Goal: Task Accomplishment & Management: Manage account settings

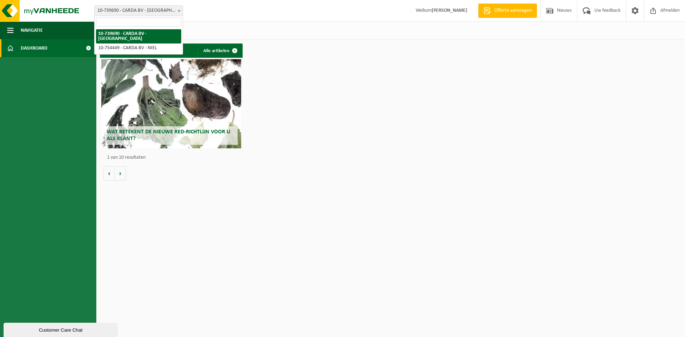
click at [153, 10] on span "10-739690 - CARDA BV - [GEOGRAPHIC_DATA]" at bounding box center [139, 11] width 88 height 10
select select "11813"
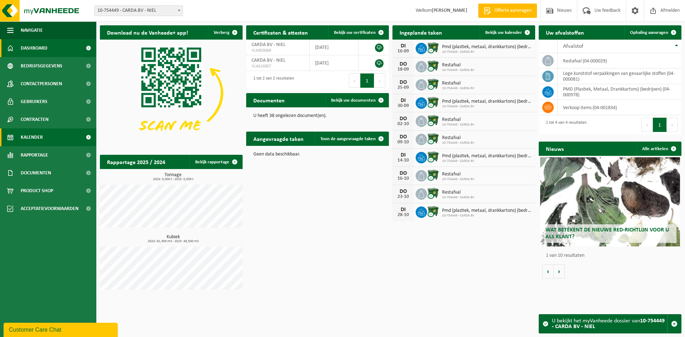
click at [44, 138] on link "Kalender" at bounding box center [48, 137] width 96 height 18
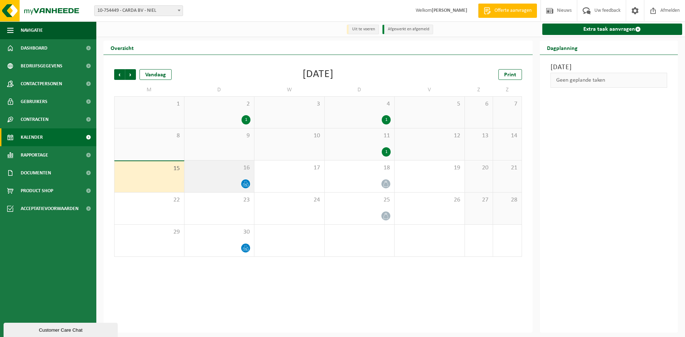
click at [245, 177] on div "16" at bounding box center [219, 177] width 70 height 32
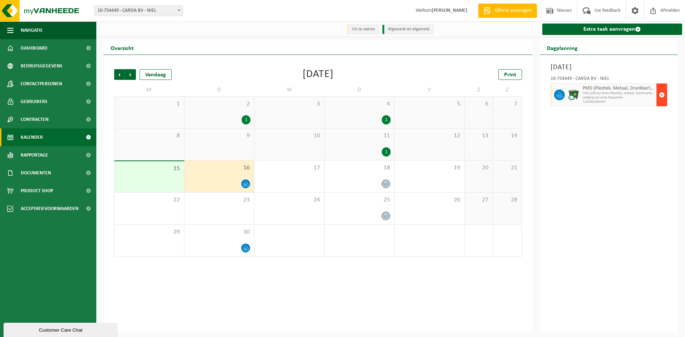
click at [663, 97] on span "button" at bounding box center [662, 95] width 6 height 14
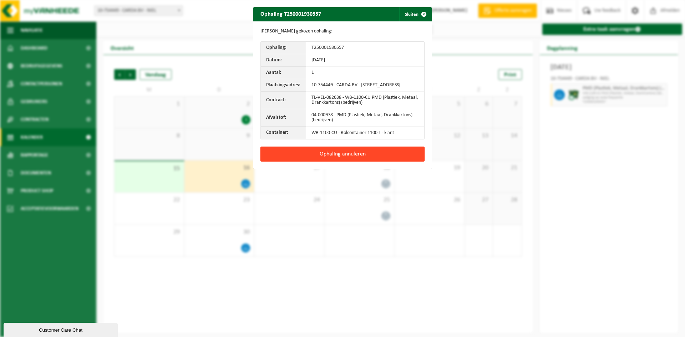
click at [348, 156] on button "Ophaling annuleren" at bounding box center [342, 154] width 164 height 15
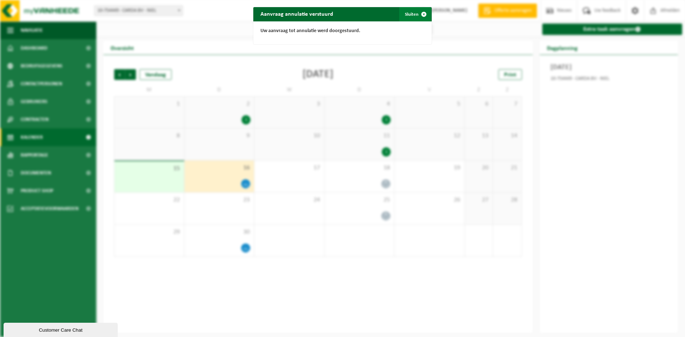
click at [419, 13] on span "button" at bounding box center [424, 14] width 14 height 14
